Goal: Task Accomplishment & Management: Use online tool/utility

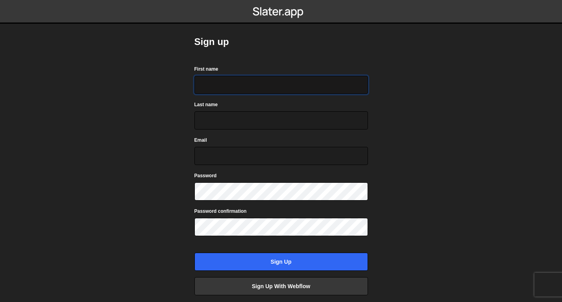
click at [207, 88] on input "First name" at bounding box center [280, 85] width 173 height 18
click at [220, 81] on input "Luk" at bounding box center [280, 85] width 173 height 18
type input "Luka"
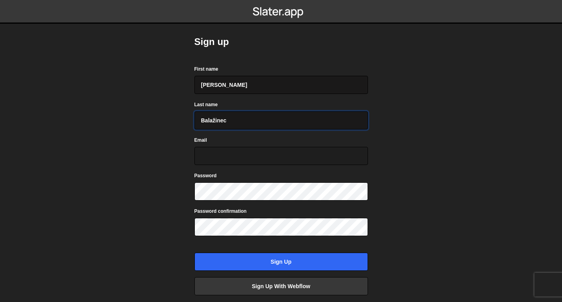
type input "Balažinec"
type input "luka.balazinec1@gmail.com"
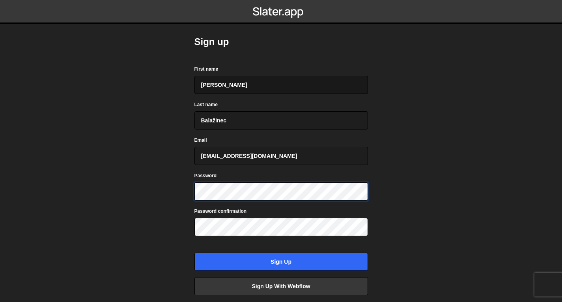
scroll to position [45, 0]
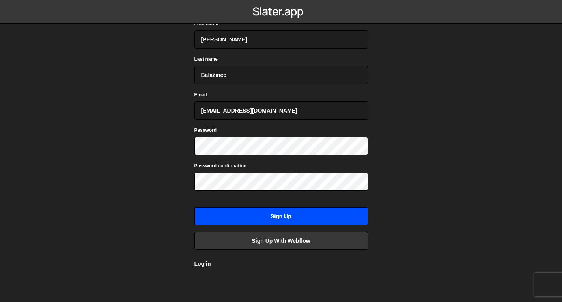
click at [286, 212] on input "Sign up" at bounding box center [280, 216] width 173 height 18
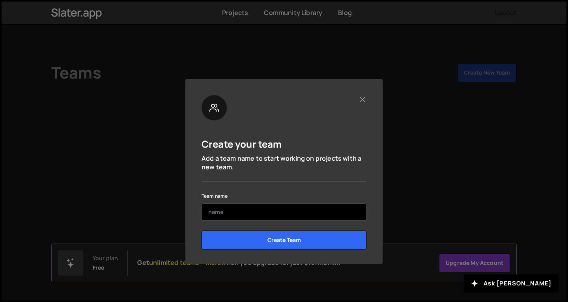
click at [285, 211] on input "text" at bounding box center [283, 211] width 165 height 17
type input "Personal"
click at [201, 230] on input "Create Team" at bounding box center [283, 239] width 165 height 19
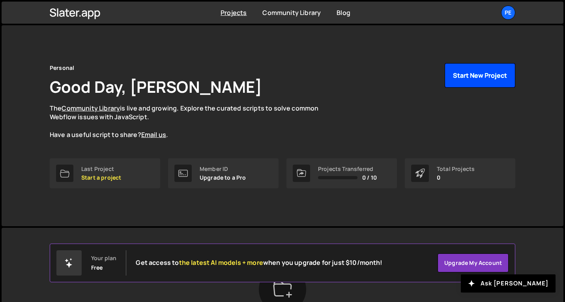
click at [487, 71] on button "Start New Project" at bounding box center [479, 75] width 71 height 24
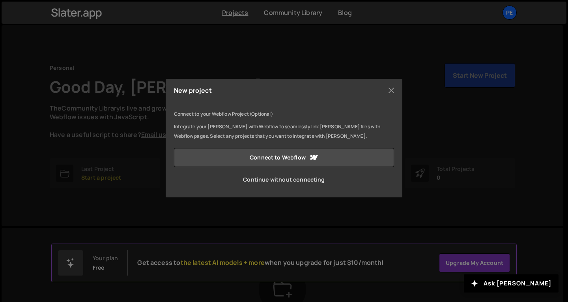
click at [282, 181] on link "Continue without connecting" at bounding box center [284, 179] width 220 height 19
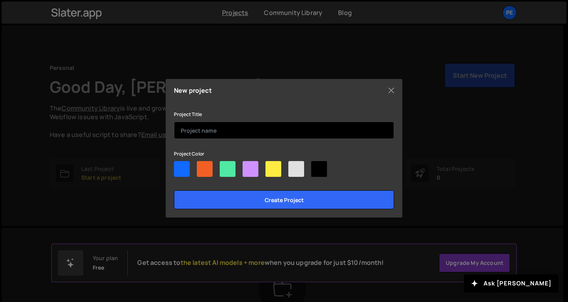
click at [232, 131] on input "text" at bounding box center [284, 129] width 220 height 17
type input "s"
type input "g"
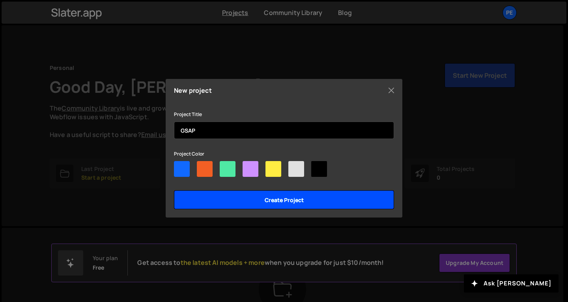
type input "GSAP"
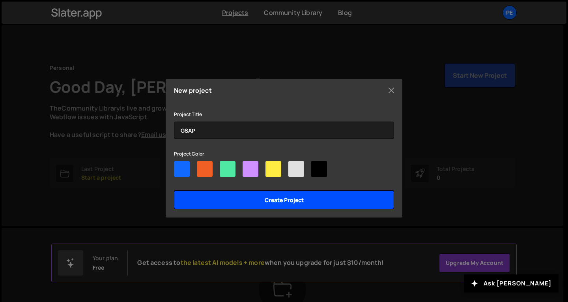
click at [291, 193] on input "Create project" at bounding box center [284, 199] width 220 height 19
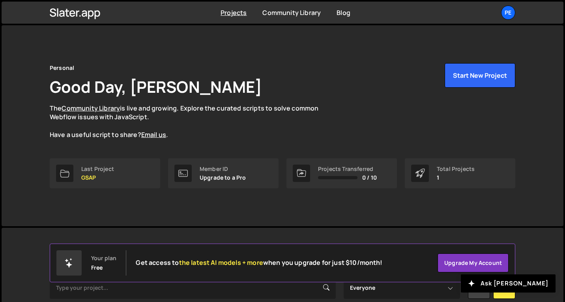
click at [290, 194] on div "Personal Good Day, Luka Balažinec The Community Library is live and growing. Ex…" at bounding box center [282, 125] width 489 height 201
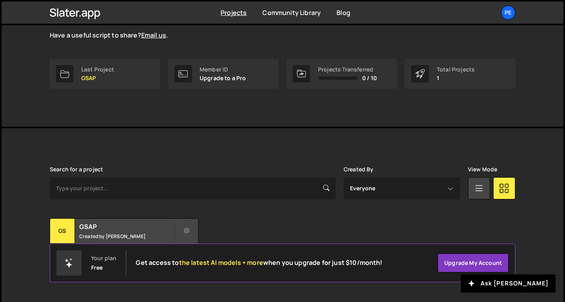
scroll to position [104, 0]
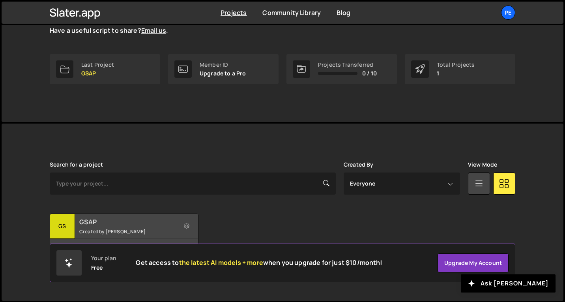
click at [147, 220] on h2 "GSAP" at bounding box center [126, 221] width 95 height 9
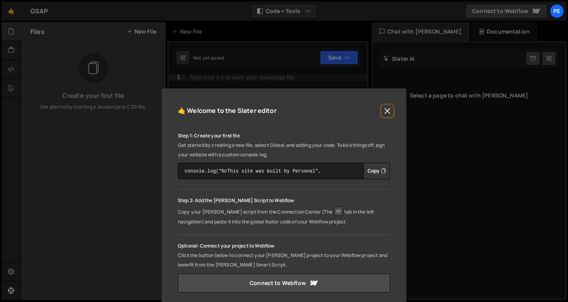
click at [389, 110] on button "Close" at bounding box center [387, 111] width 12 height 12
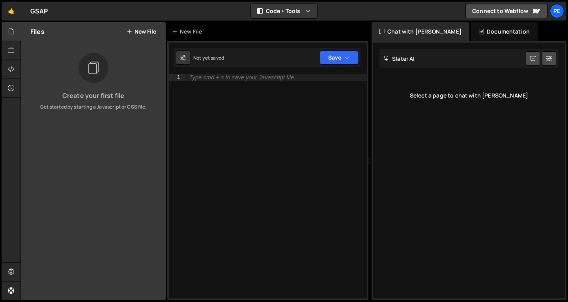
click at [134, 34] on button "New File" at bounding box center [142, 31] width 30 height 6
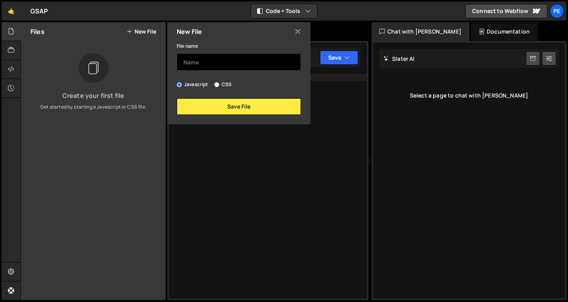
click at [185, 58] on input "text" at bounding box center [239, 61] width 124 height 17
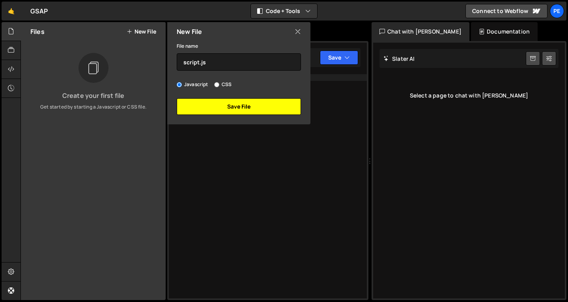
click at [217, 101] on button "Save File" at bounding box center [239, 106] width 124 height 17
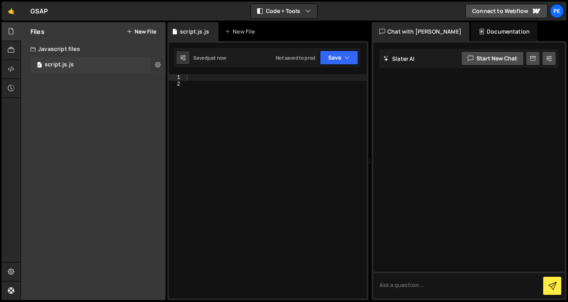
click at [157, 66] on icon at bounding box center [158, 64] width 6 height 7
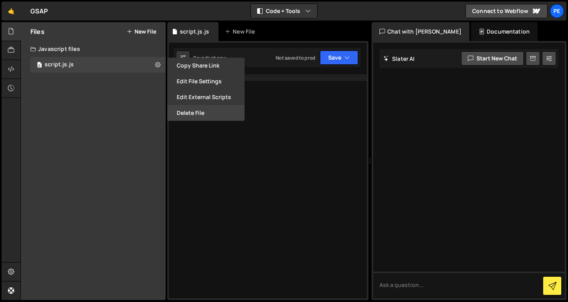
click at [180, 112] on button "Delete File" at bounding box center [205, 113] width 77 height 16
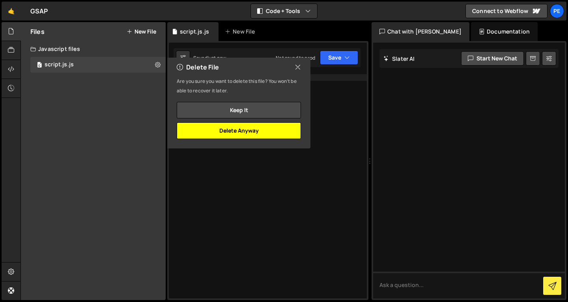
click at [197, 127] on button "Delete Anyway" at bounding box center [239, 130] width 124 height 17
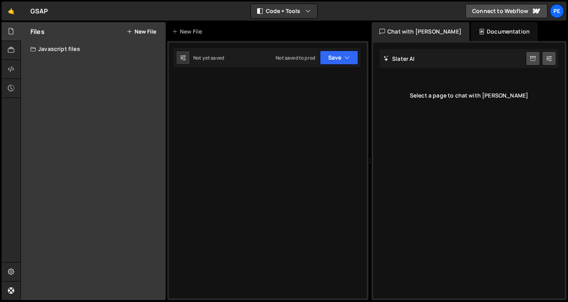
click at [145, 33] on button "New File" at bounding box center [142, 31] width 30 height 6
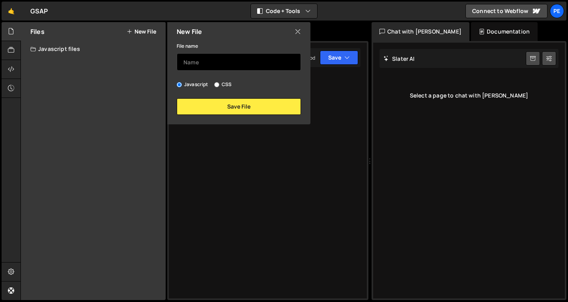
click at [195, 56] on input "text" at bounding box center [239, 61] width 124 height 17
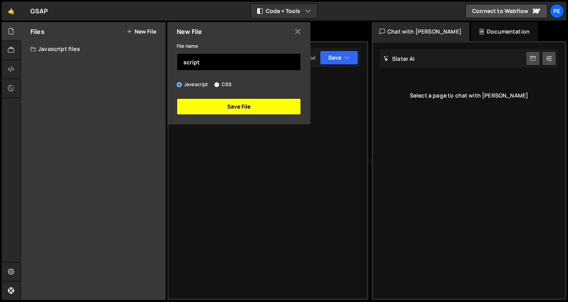
type input "script"
click at [220, 105] on button "Save File" at bounding box center [239, 106] width 124 height 17
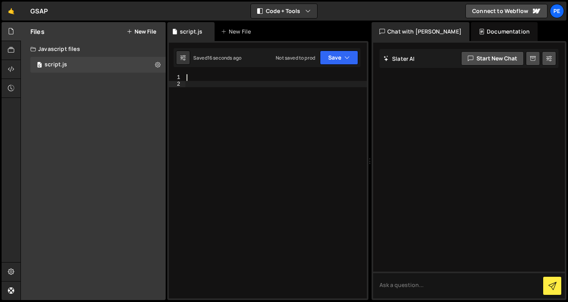
click at [240, 114] on div at bounding box center [276, 192] width 182 height 237
paste textarea "[DOMAIN_NAME](".scroll-image", { scale: 0, duration: 0.5 });"
type textarea "g"
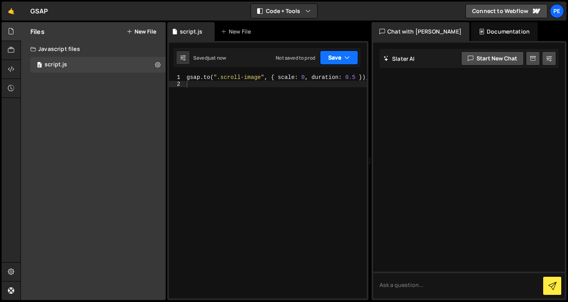
click at [335, 62] on button "Save" at bounding box center [339, 57] width 38 height 14
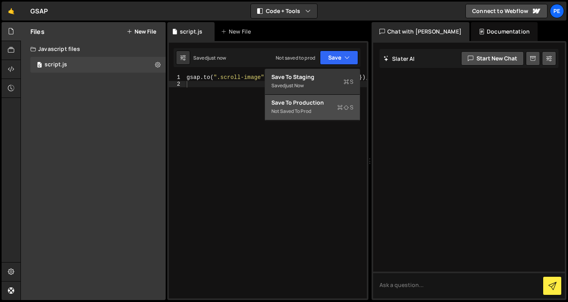
click at [304, 105] on div "Save to Production S" at bounding box center [312, 103] width 82 height 8
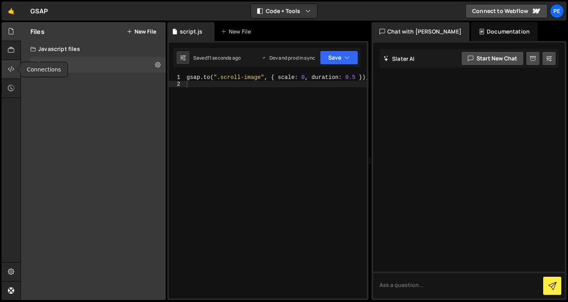
click at [11, 61] on div at bounding box center [11, 69] width 19 height 19
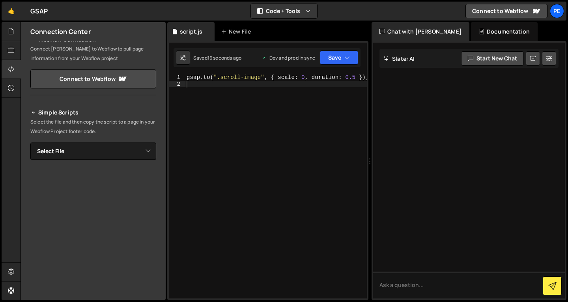
scroll to position [16, 0]
click at [82, 151] on select "Select File script.js.js script.js" at bounding box center [93, 150] width 126 height 17
select select "46316"
click at [30, 142] on select "Select File script.js.js script.js" at bounding box center [93, 150] width 126 height 17
click at [96, 180] on textarea "<!--🤙 [URL][PERSON_NAME][DOMAIN_NAME]> <script>document.addEventListener("DOMCo…" at bounding box center [93, 177] width 126 height 17
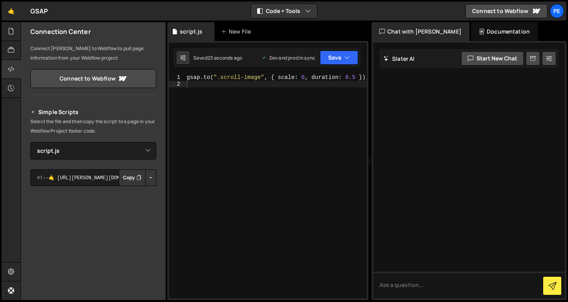
click at [129, 182] on button "Copy" at bounding box center [132, 177] width 27 height 17
click at [89, 180] on textarea "<!--🤙 [URL][PERSON_NAME][DOMAIN_NAME]> <script>document.addEventListener("DOMCo…" at bounding box center [93, 177] width 126 height 17
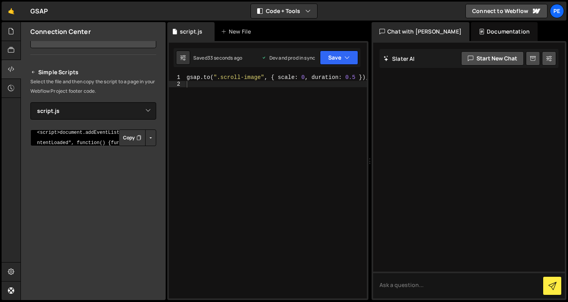
scroll to position [82, 0]
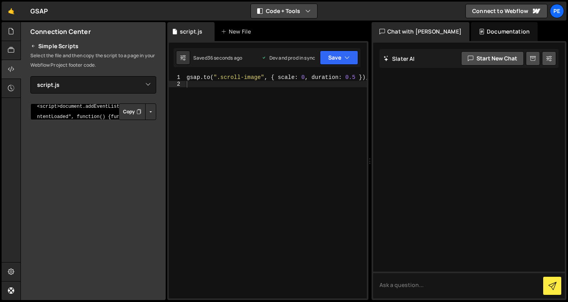
type textarea "[URL][PERSON_NAME][DOMAIN_NAME]> <script>document.addEventListener("DOMContentL…"
